Goal: Transaction & Acquisition: Purchase product/service

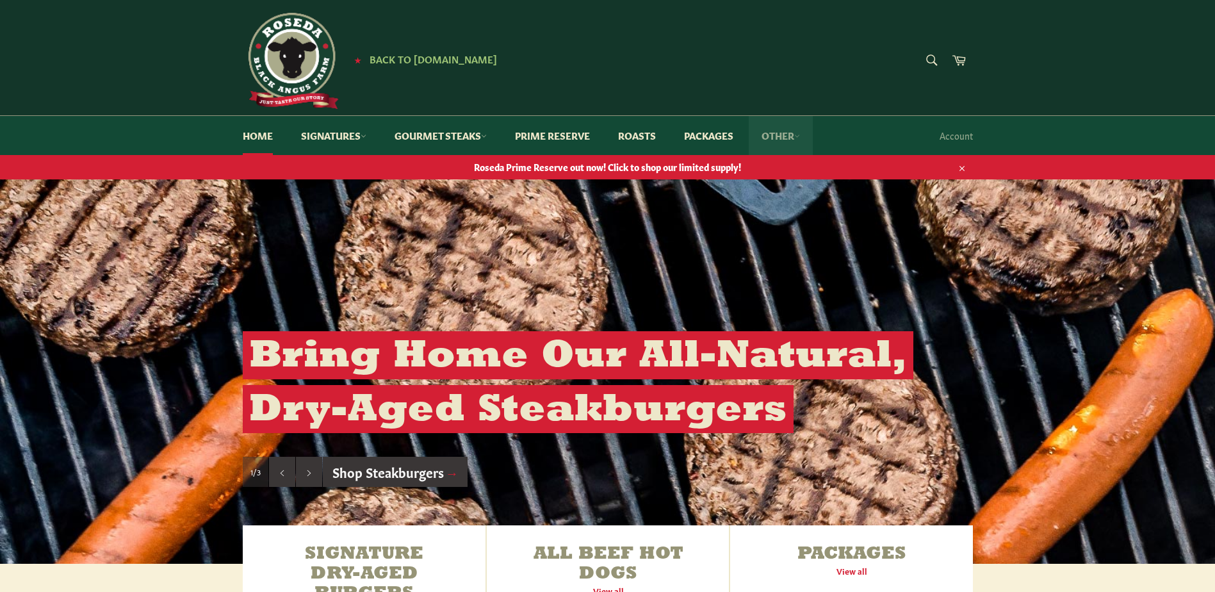
click at [785, 133] on link "Other" at bounding box center [781, 135] width 64 height 39
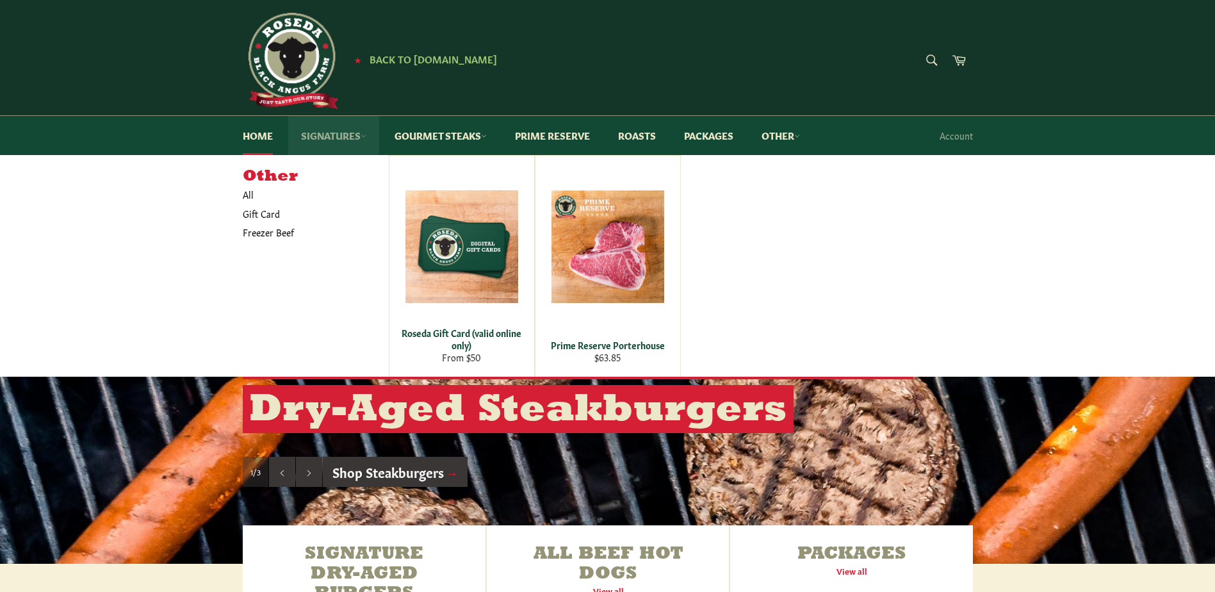
click at [339, 135] on link "Signatures" at bounding box center [333, 135] width 91 height 39
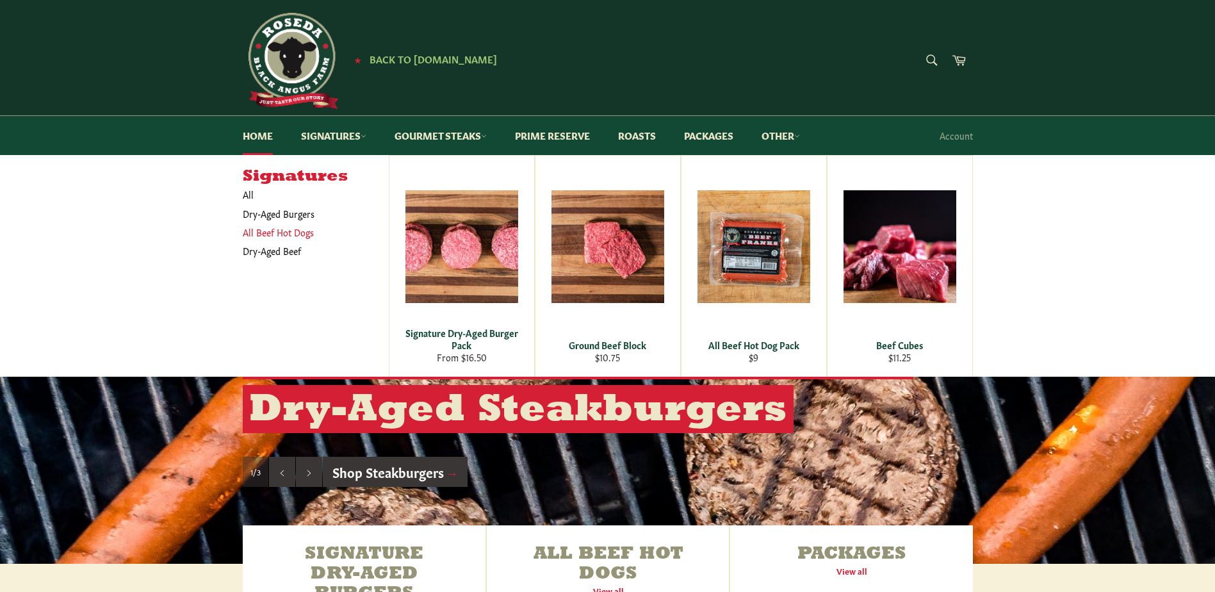
click at [279, 234] on link "All Beef Hot Dogs" at bounding box center [306, 232] width 140 height 19
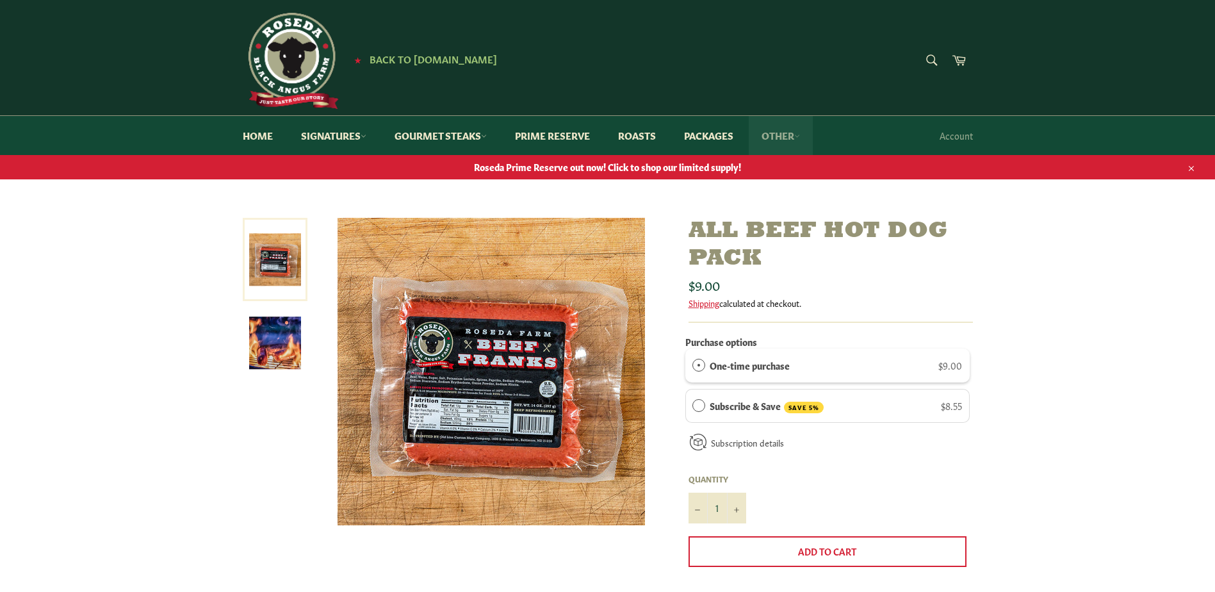
click at [779, 137] on link "Other" at bounding box center [781, 135] width 64 height 39
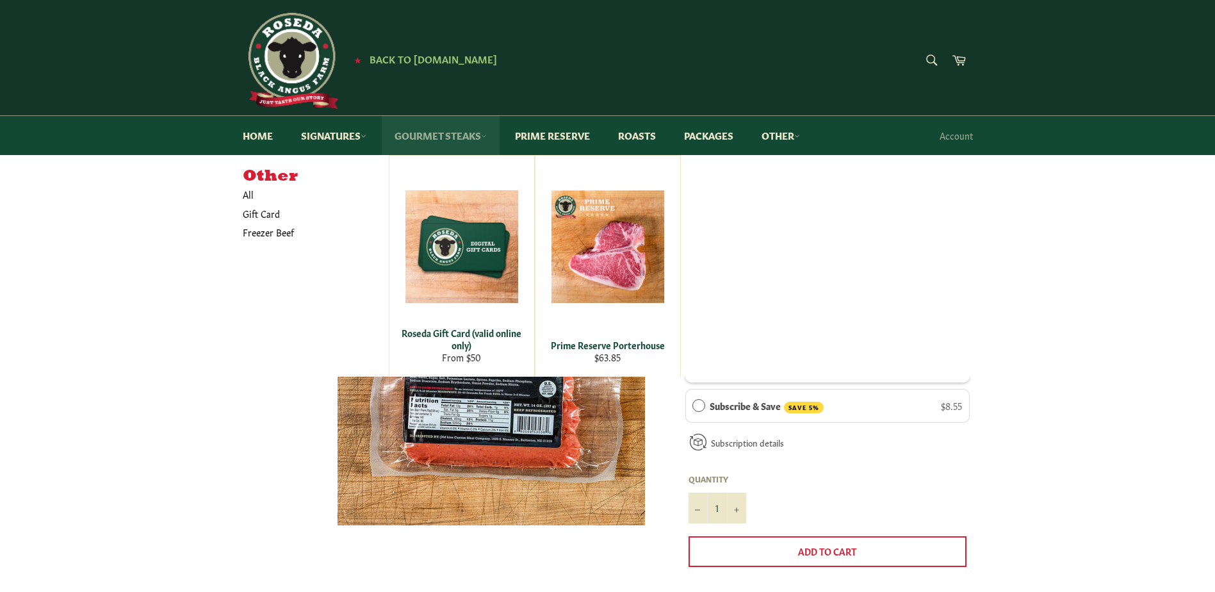
click at [482, 132] on link "Gourmet Steaks" at bounding box center [441, 135] width 118 height 39
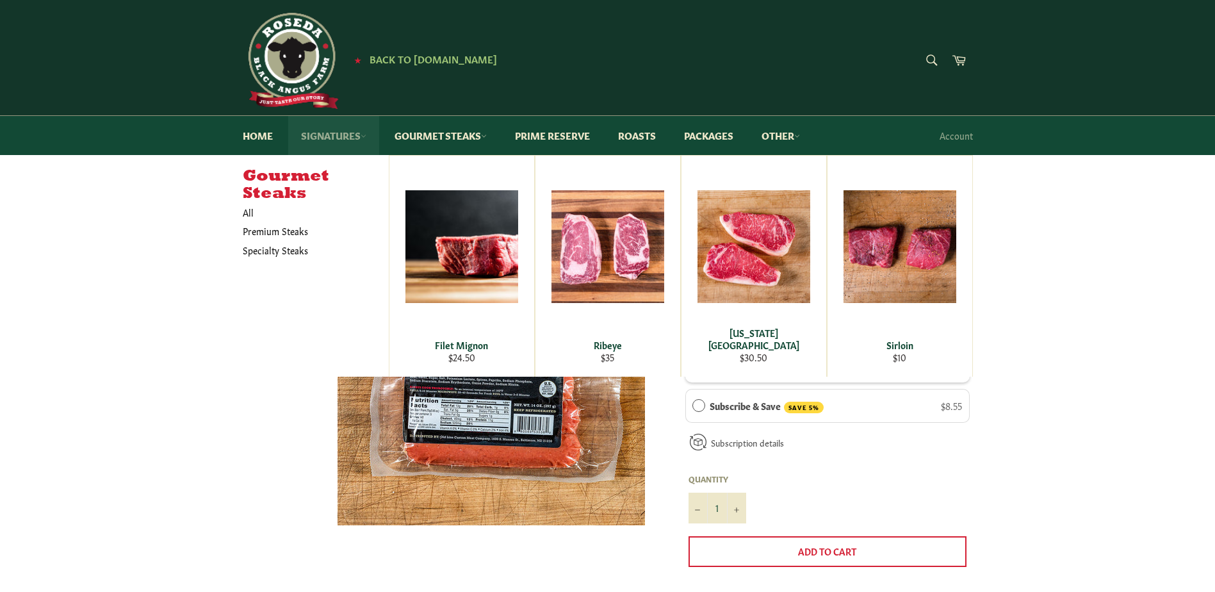
click at [362, 138] on link "Signatures" at bounding box center [333, 135] width 91 height 39
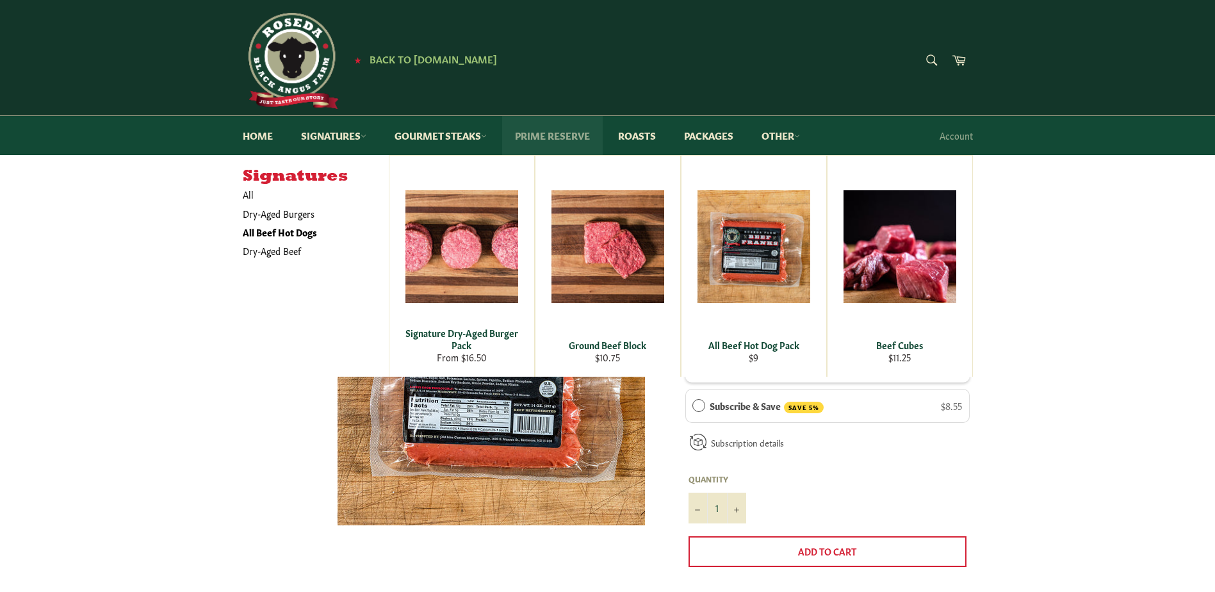
click at [566, 132] on link "Prime Reserve" at bounding box center [552, 135] width 101 height 39
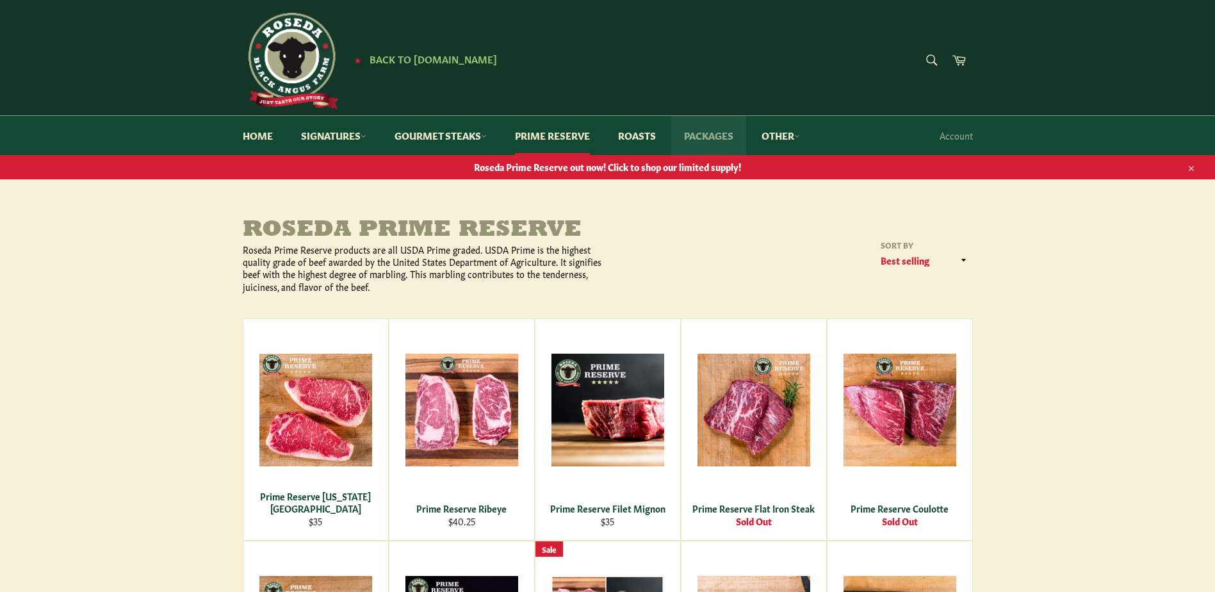
click at [687, 135] on link "Packages" at bounding box center [708, 135] width 75 height 39
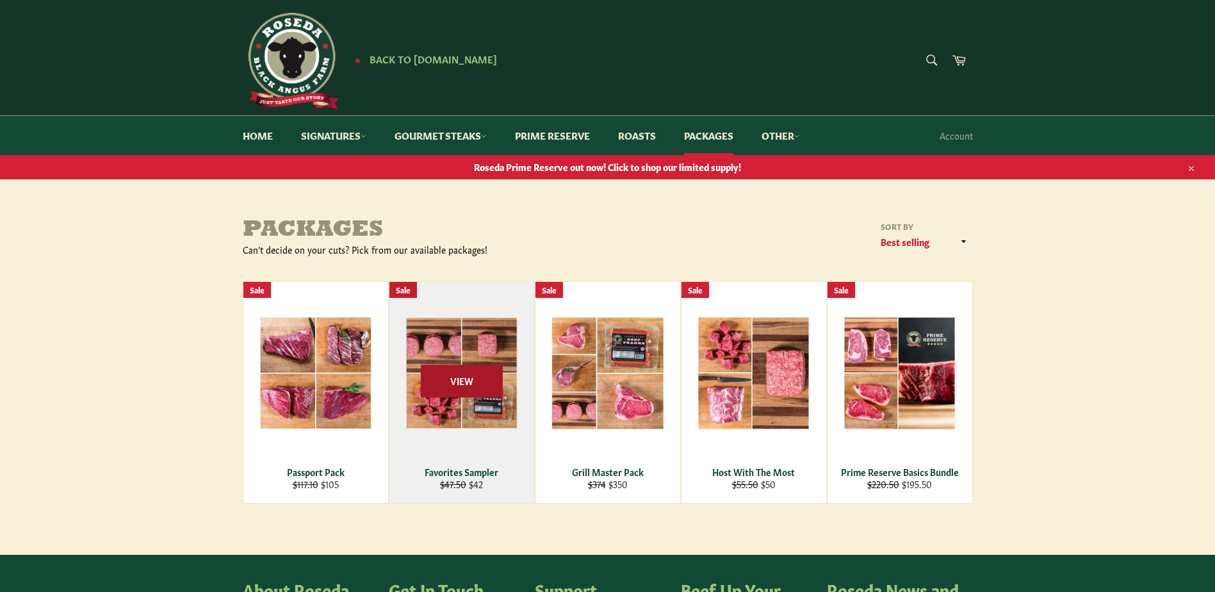
click at [483, 386] on span "View" at bounding box center [462, 380] width 82 height 33
